Goal: Information Seeking & Learning: Learn about a topic

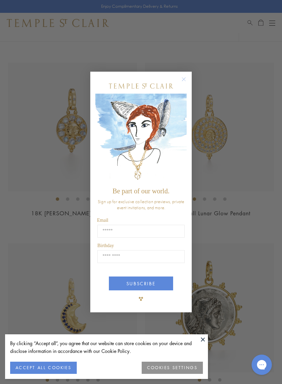
click at [179, 79] on icon "Close dialog" at bounding box center [183, 79] width 8 height 8
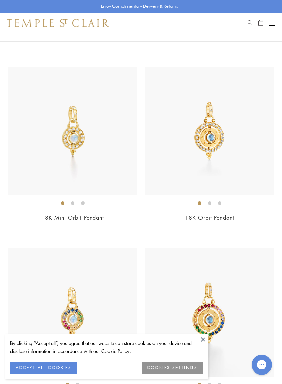
scroll to position [3854, 0]
click at [239, 142] on img at bounding box center [209, 131] width 129 height 129
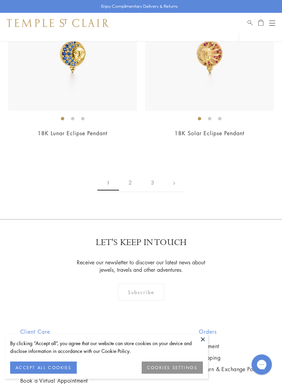
scroll to position [5751, 0]
click at [129, 174] on link "2" at bounding box center [130, 182] width 22 height 19
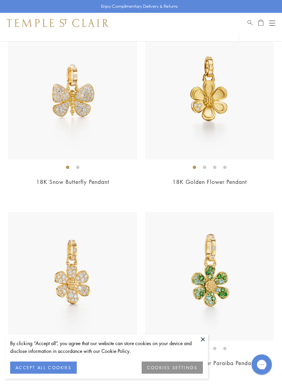
scroll to position [1898, 0]
click at [218, 96] on img at bounding box center [209, 95] width 129 height 129
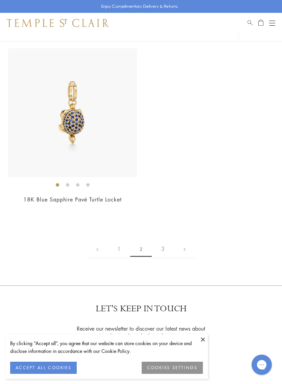
scroll to position [5146, 0]
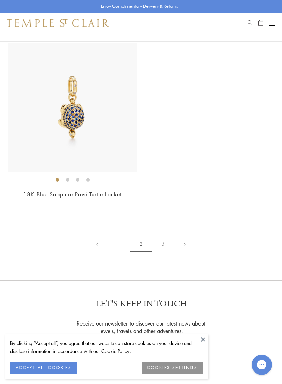
click at [166, 235] on link "3" at bounding box center [163, 244] width 22 height 19
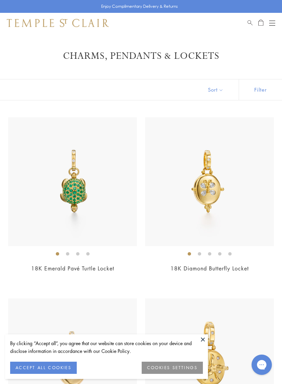
click at [271, 24] on button "Open navigation" at bounding box center [272, 23] width 6 height 8
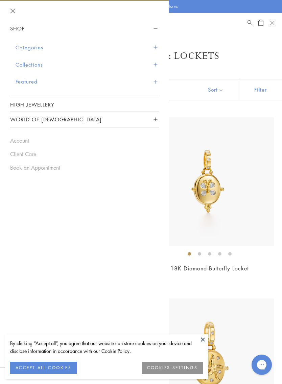
click at [39, 66] on button "Collections" at bounding box center [87, 64] width 143 height 17
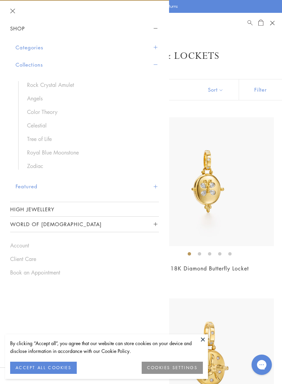
click at [69, 85] on link "Rock Crystal Amulet" at bounding box center [89, 84] width 125 height 7
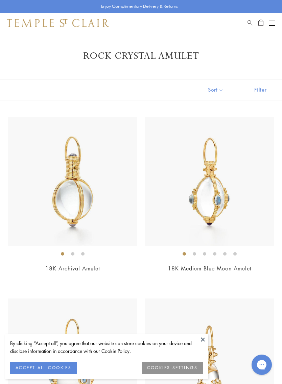
click at [242, 196] on img at bounding box center [209, 181] width 129 height 129
click at [199, 344] on button at bounding box center [203, 339] width 10 height 10
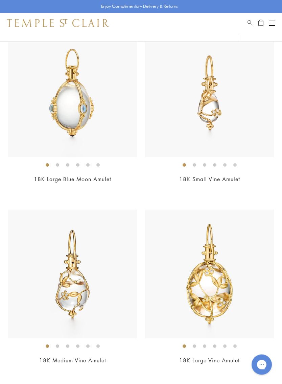
scroll to position [270, 0]
click at [101, 121] on img at bounding box center [72, 92] width 129 height 129
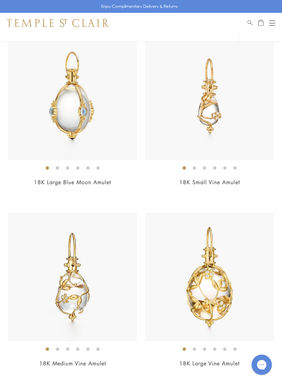
scroll to position [267, 0]
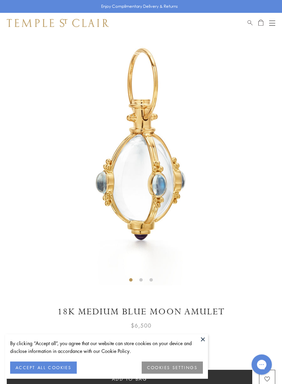
scroll to position [33, 0]
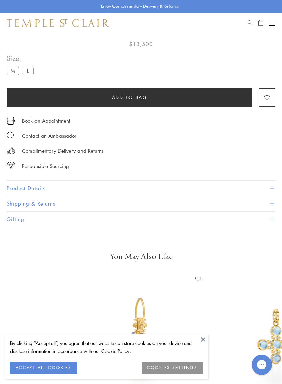
scroll to position [33, 0]
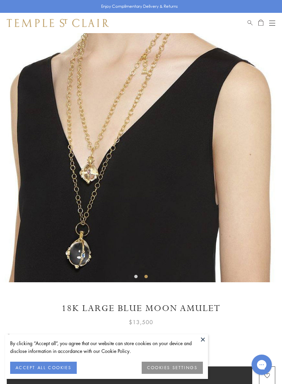
click at [202, 341] on button at bounding box center [203, 339] width 10 height 10
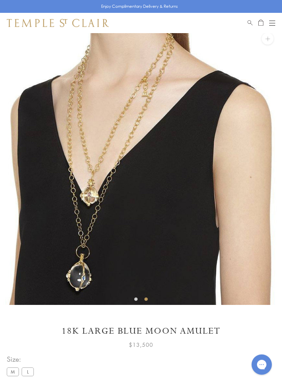
scroll to position [0, 0]
